Goal: Information Seeking & Learning: Learn about a topic

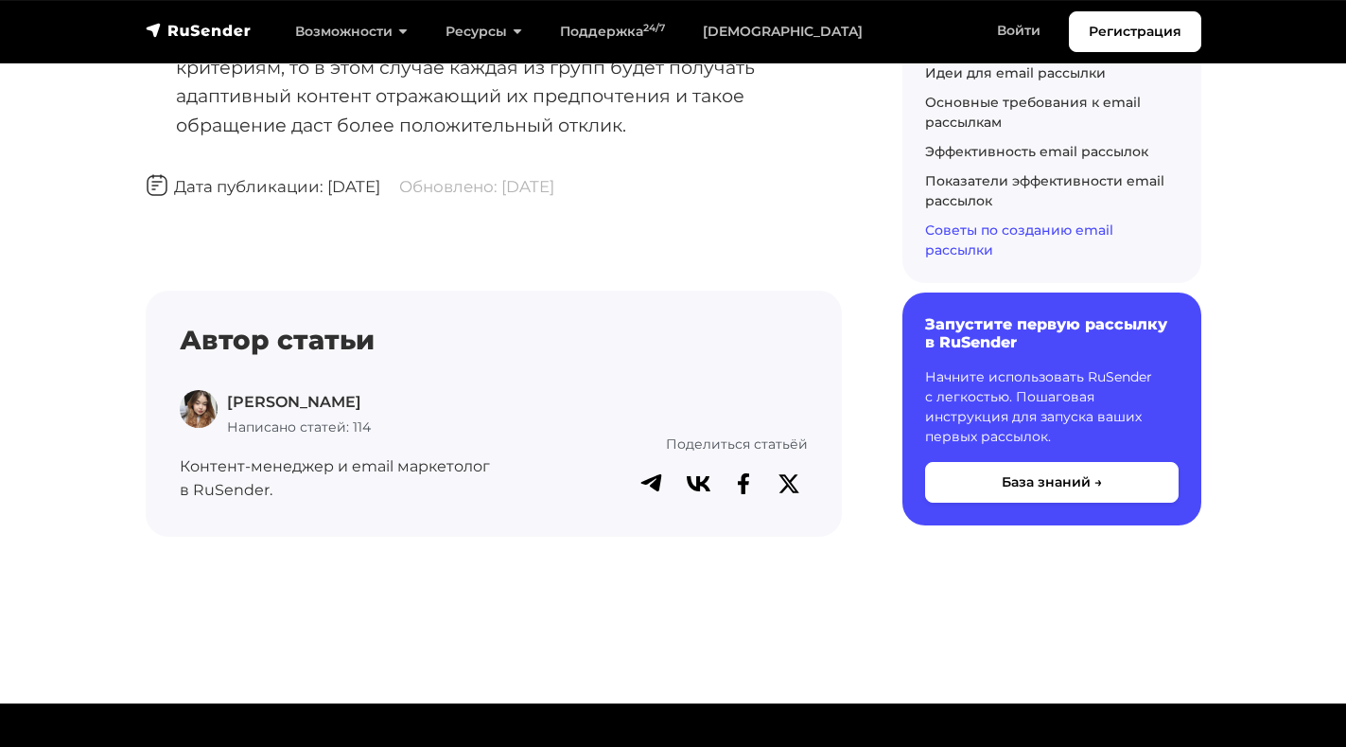
scroll to position [12305, 0]
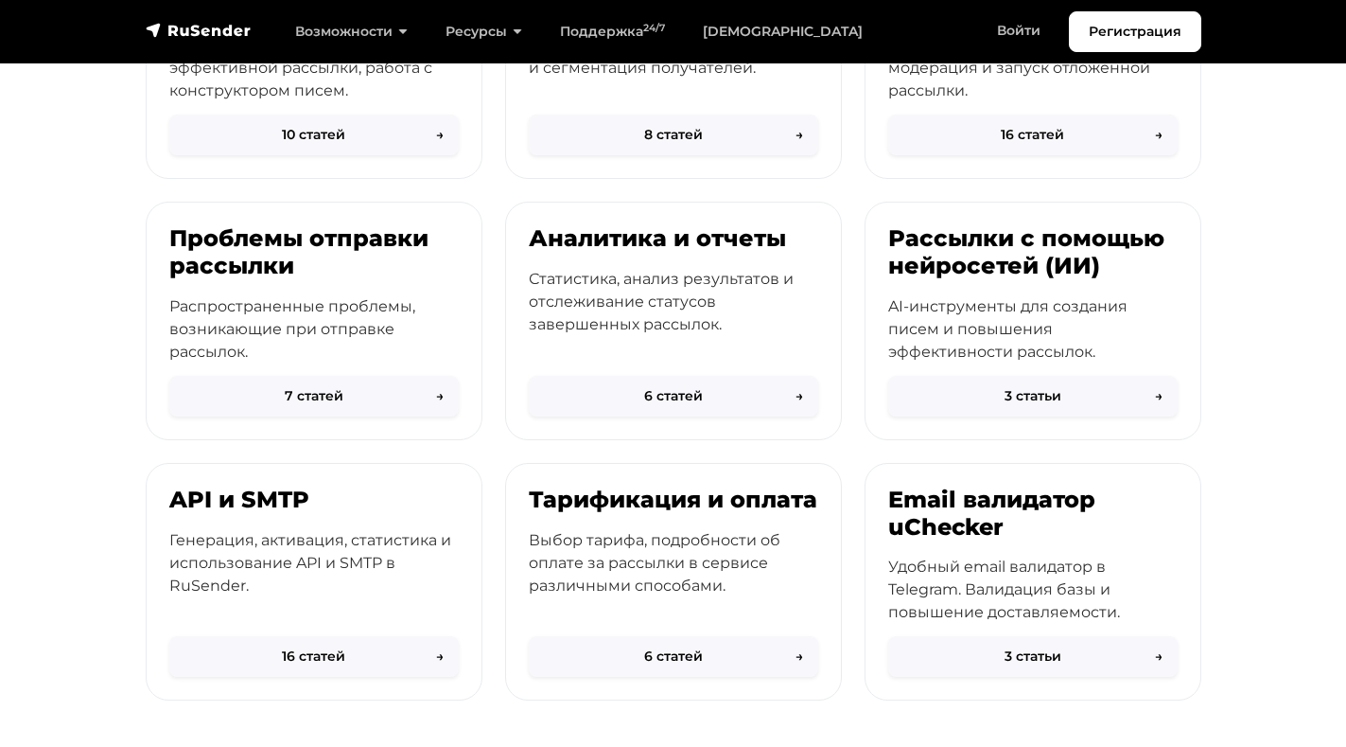
scroll to position [621, 0]
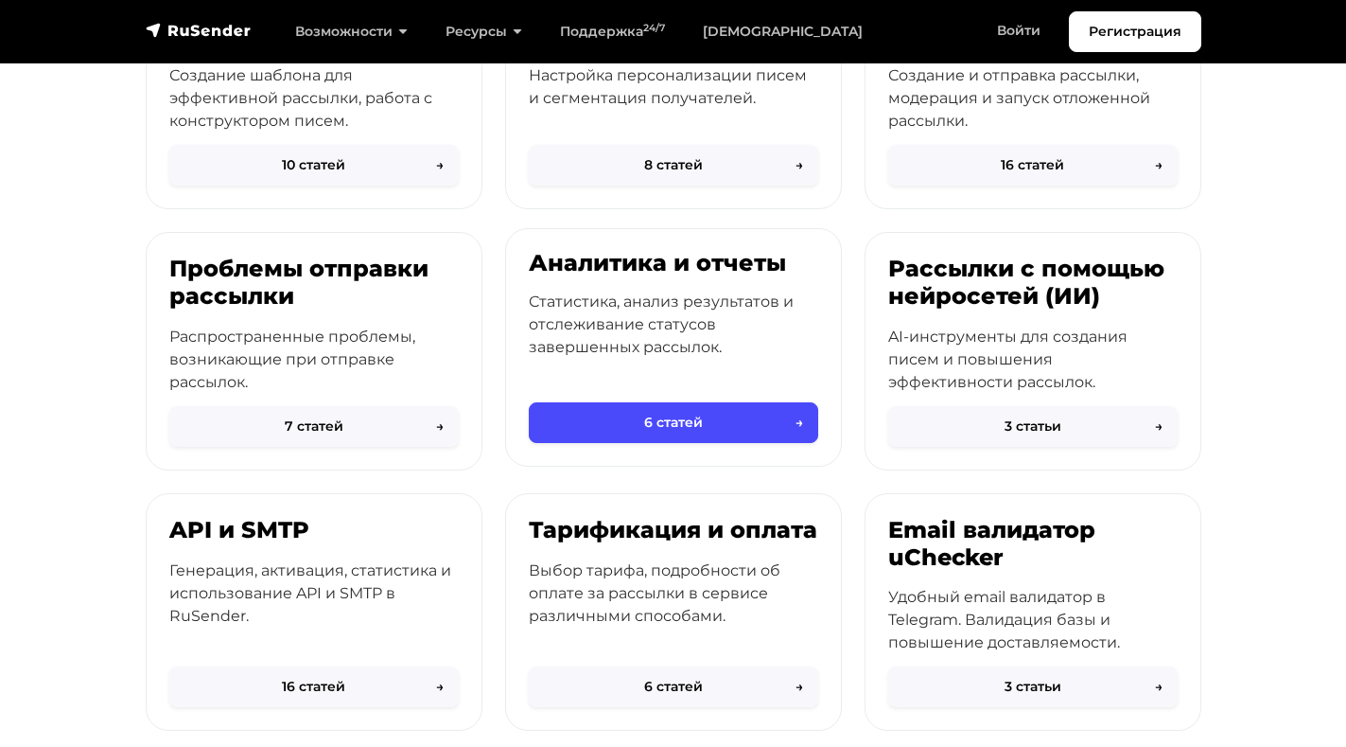
click at [578, 253] on h3 "Аналитика и отчеты" at bounding box center [674, 263] width 290 height 27
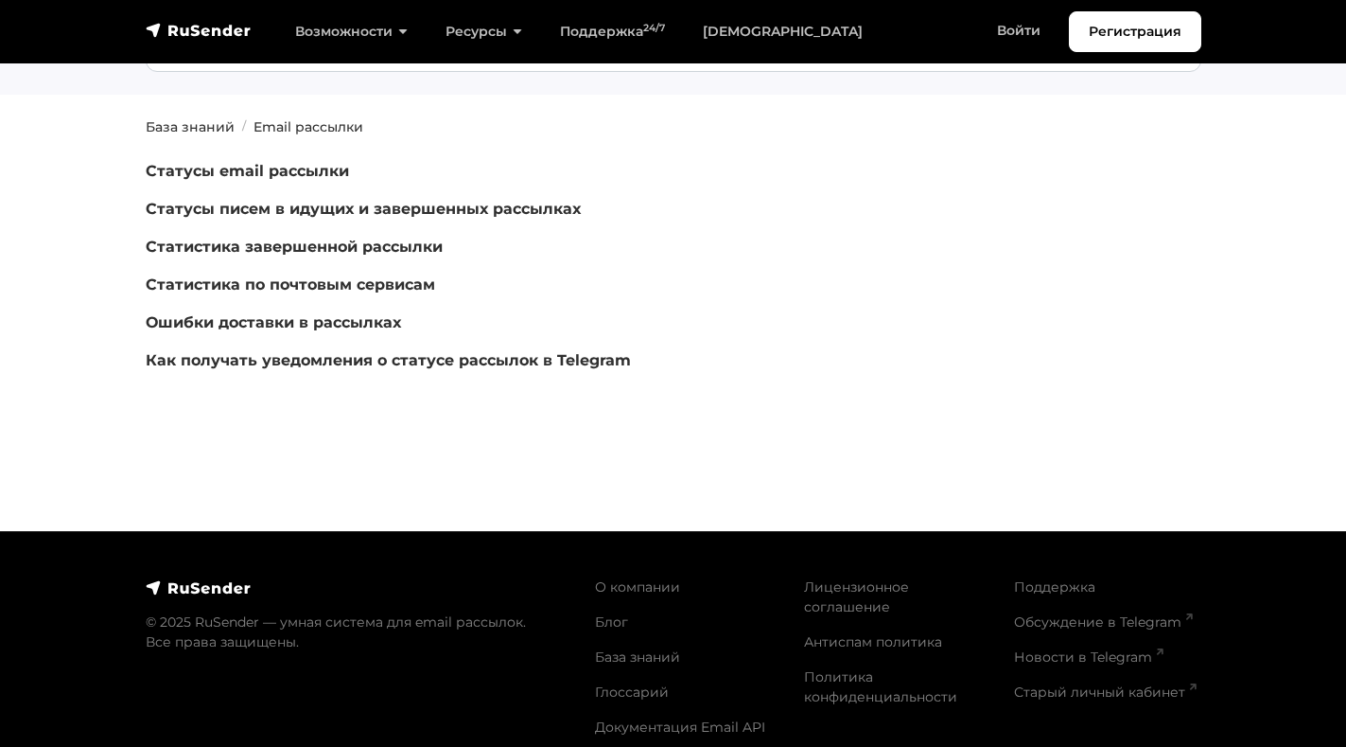
scroll to position [211, 0]
